Goal: Find specific page/section: Find specific page/section

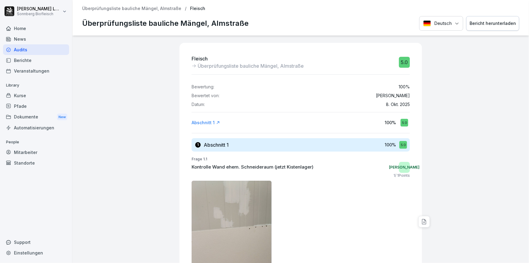
click at [125, 9] on p "Überprüfungsliste bauliche Mängel, Almstraße" at bounding box center [131, 8] width 99 height 5
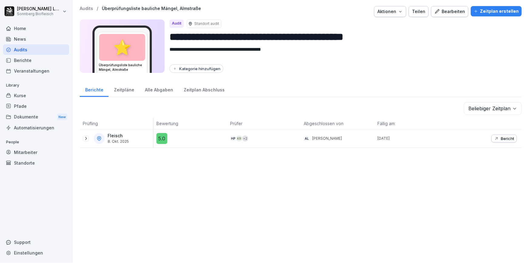
click at [89, 9] on p "Audits" at bounding box center [86, 8] width 13 height 5
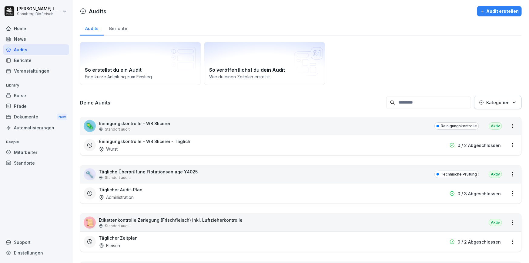
click at [158, 126] on div "Standort audit" at bounding box center [134, 128] width 71 height 5
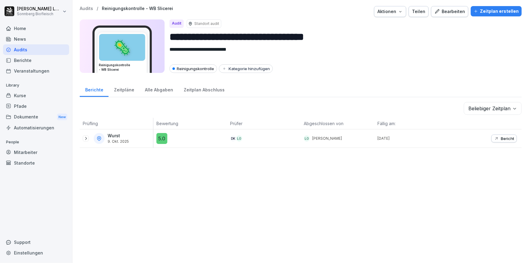
click at [83, 9] on p "Audits" at bounding box center [86, 8] width 13 height 5
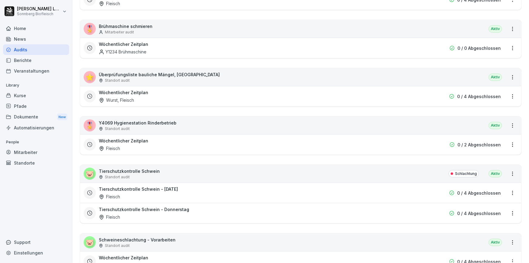
scroll to position [799, 0]
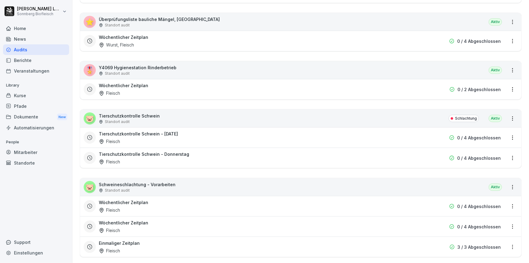
click at [163, 116] on div "🐷 Tierschutzkontrolle Schwein Standort audit Schlachtung [GEOGRAPHIC_DATA]" at bounding box center [301, 118] width 442 height 18
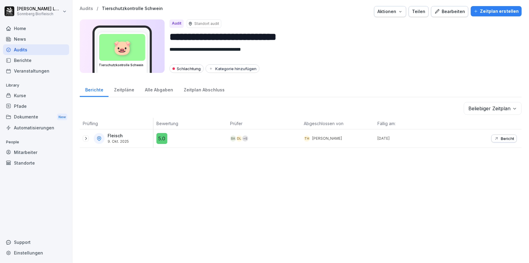
click at [152, 90] on div "Alle Abgaben" at bounding box center [158, 88] width 39 height 15
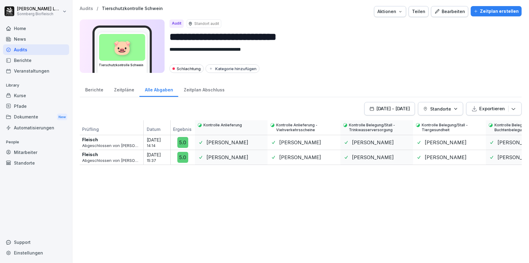
click at [80, 7] on p "Audits" at bounding box center [86, 8] width 13 height 5
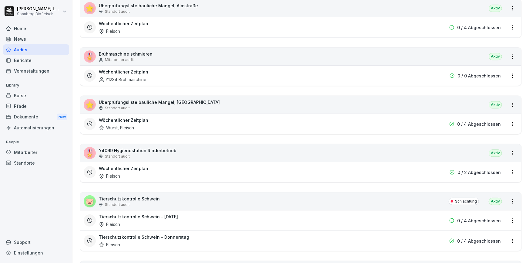
scroll to position [799, 0]
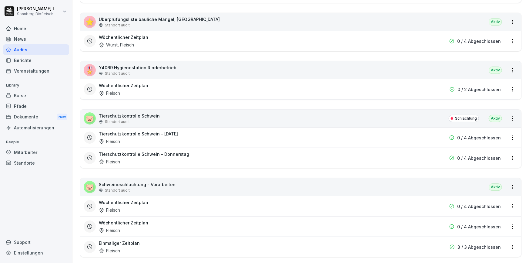
click at [146, 188] on div "Standort audit" at bounding box center [137, 189] width 77 height 5
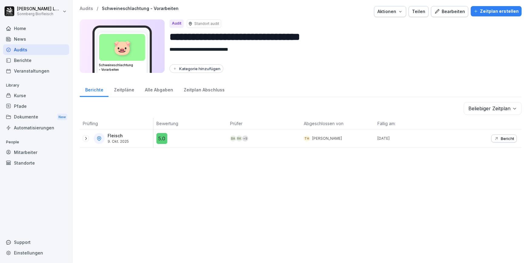
click at [162, 88] on div "Alle Abgaben" at bounding box center [158, 88] width 39 height 15
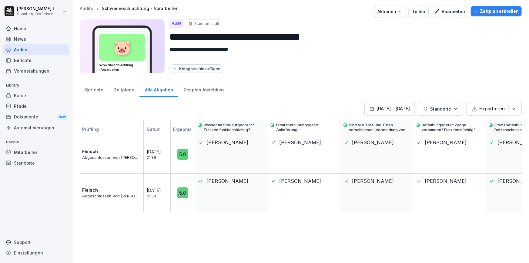
click at [91, 8] on p "Audits" at bounding box center [86, 8] width 13 height 5
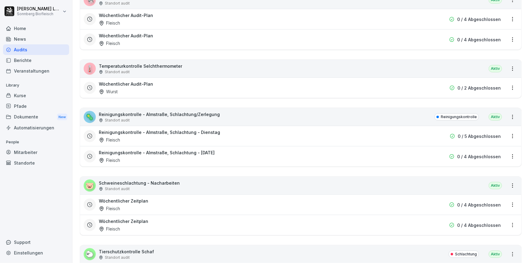
scroll to position [1130, 0]
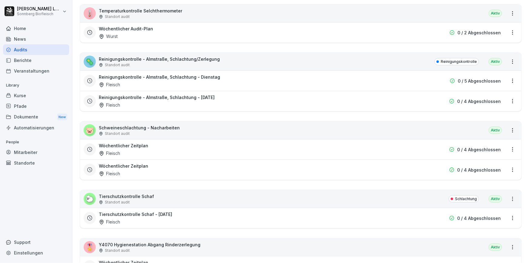
click at [162, 126] on p "Schweineschlachtung - Nacharbeiten" at bounding box center [139, 127] width 81 height 6
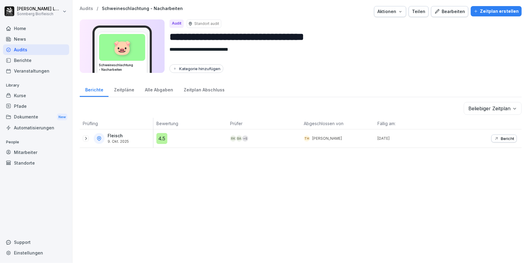
click at [158, 90] on div "Alle Abgaben" at bounding box center [158, 88] width 39 height 15
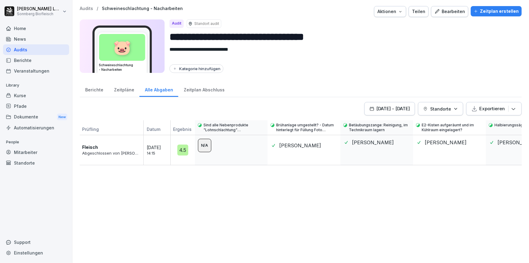
click at [96, 88] on div "Berichte" at bounding box center [94, 88] width 29 height 15
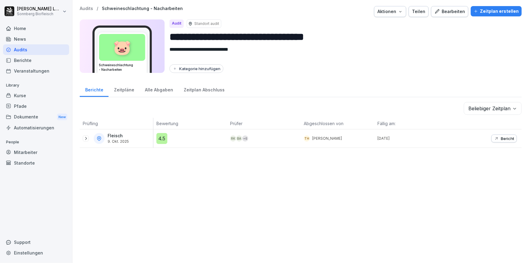
click at [495, 138] on div "Bericht" at bounding box center [504, 138] width 20 height 5
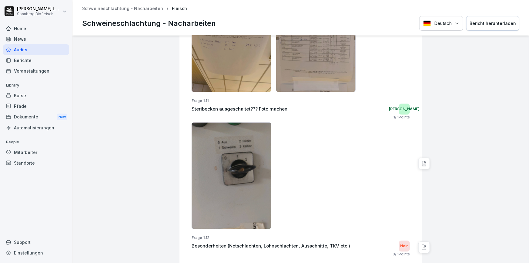
scroll to position [788, 0]
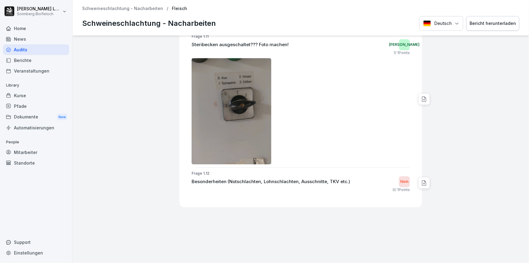
click at [109, 11] on p "Schweineschlachtung - Nacharbeiten" at bounding box center [122, 8] width 81 height 5
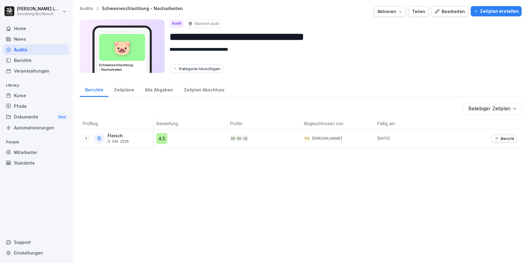
click at [84, 7] on p "Audits" at bounding box center [86, 8] width 13 height 5
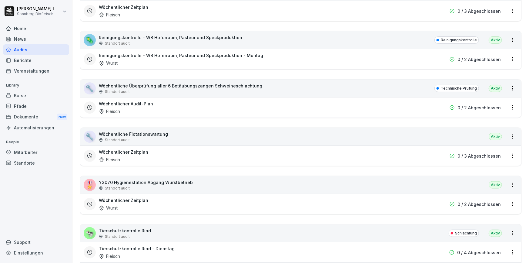
scroll to position [1489, 0]
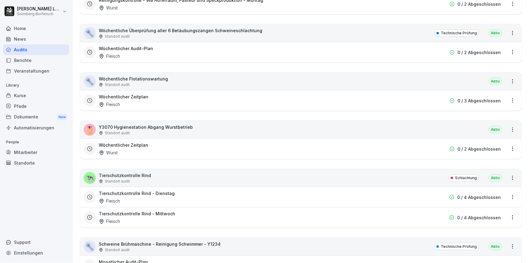
click at [170, 174] on div "🐄 Tierschutzkontrolle Rind Standort audit Schlachtung [GEOGRAPHIC_DATA]" at bounding box center [301, 178] width 442 height 18
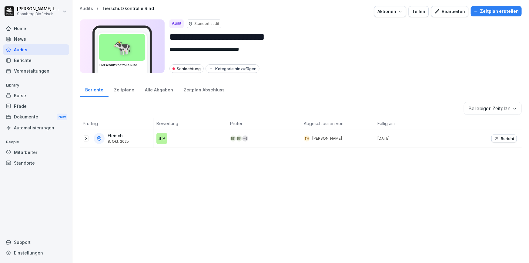
click at [501, 139] on p "Bericht" at bounding box center [507, 138] width 13 height 5
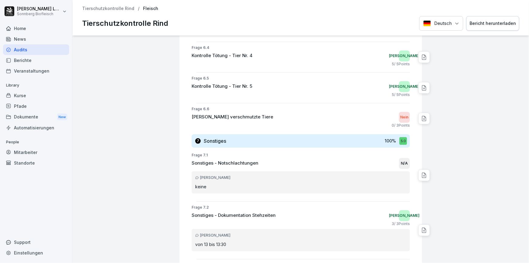
scroll to position [1035, 0]
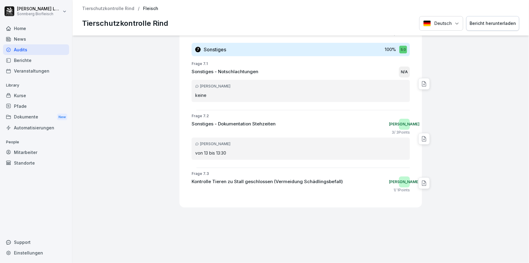
click at [112, 7] on p "Tierschutzkontrolle Rind" at bounding box center [108, 8] width 52 height 5
